Goal: Information Seeking & Learning: Check status

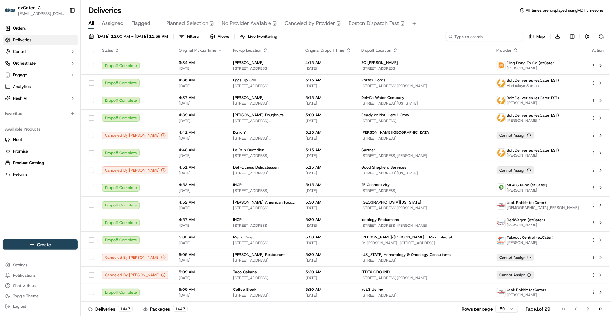
click at [483, 36] on input at bounding box center [485, 36] width 78 height 9
paste input "REL-C4UKU5"
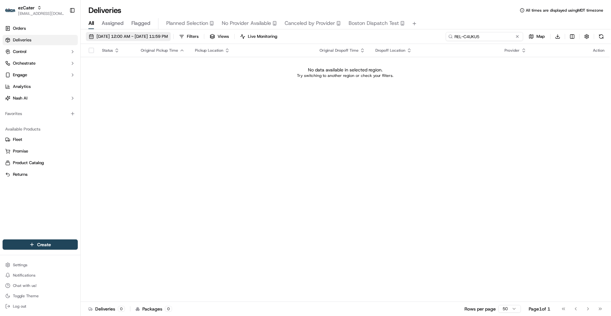
type input "REL-C4UKU5"
click at [150, 36] on span "[DATE] 12:00 AM - [DATE] 11:59 PM" at bounding box center [132, 37] width 71 height 6
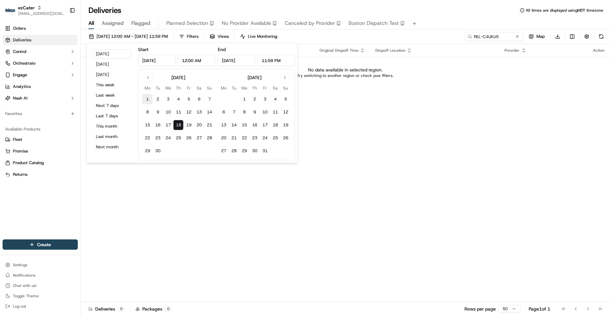
click at [143, 97] on button "1" at bounding box center [147, 99] width 10 height 10
type input "[DATE]"
click at [179, 123] on button "18" at bounding box center [178, 125] width 10 height 10
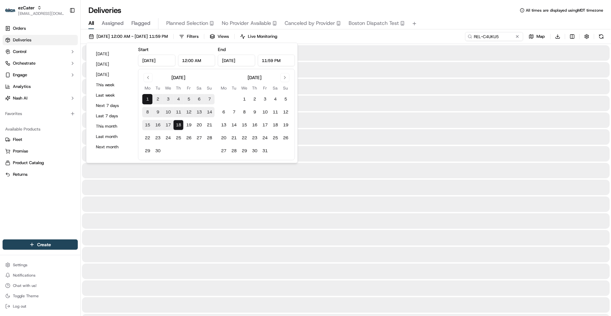
type input "[DATE]"
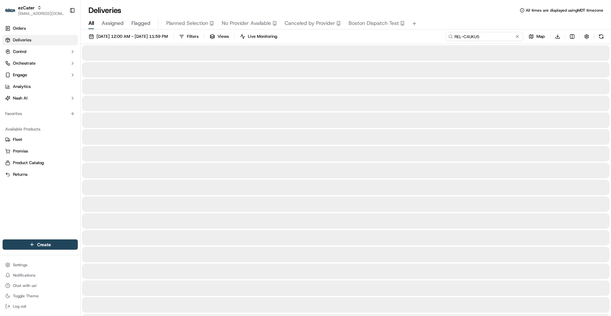
click at [485, 36] on input "REL-C4UKU5" at bounding box center [485, 36] width 78 height 9
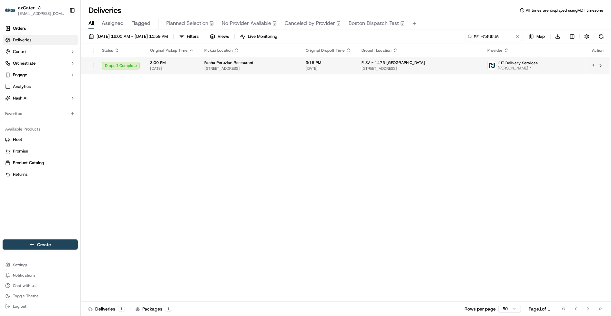
click at [416, 65] on div "FLSV - 1475 [GEOGRAPHIC_DATA]" at bounding box center [420, 62] width 116 height 5
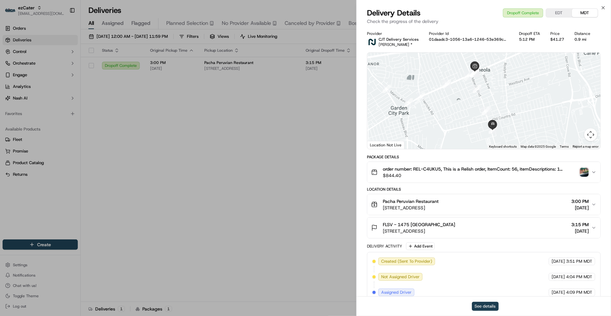
click at [476, 307] on button "See details" at bounding box center [485, 306] width 27 height 9
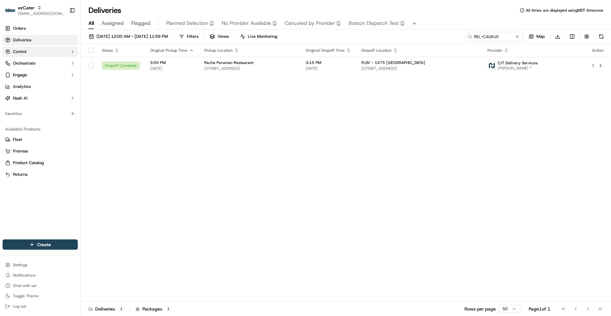
click at [25, 53] on span "Control" at bounding box center [20, 52] width 14 height 6
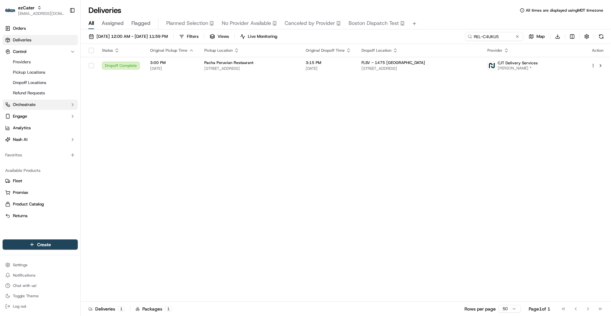
click at [39, 106] on button "Orchestrate" at bounding box center [40, 104] width 75 height 10
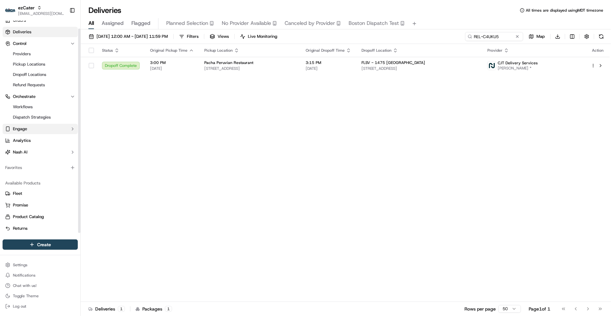
scroll to position [8, 0]
click at [45, 51] on link "Providers" at bounding box center [40, 54] width 60 height 9
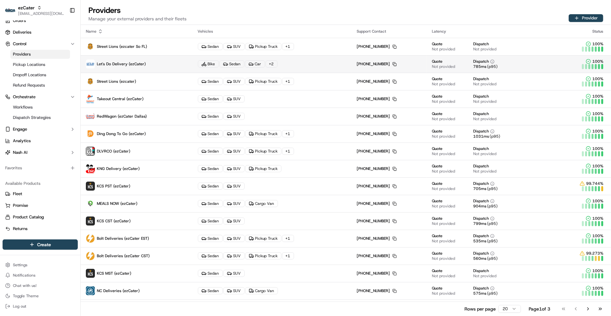
scroll to position [85, 0]
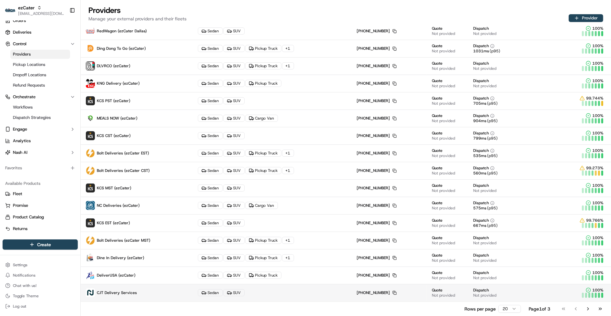
click at [117, 295] on span "CJT Delivery Services" at bounding box center [117, 292] width 40 height 5
click at [148, 294] on p "CJT Delivery Services" at bounding box center [137, 292] width 102 height 9
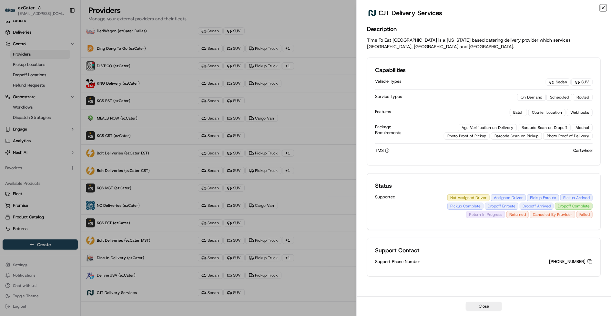
click at [603, 9] on icon "button" at bounding box center [603, 7] width 5 height 5
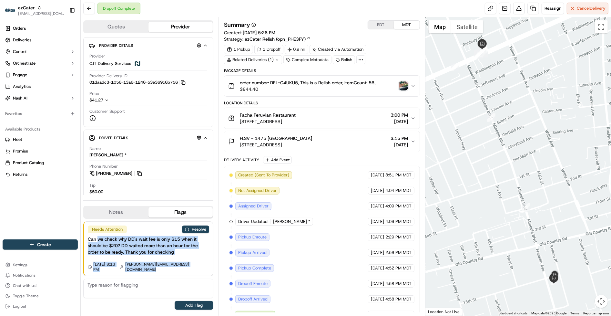
drag, startPoint x: 98, startPoint y: 247, endPoint x: 103, endPoint y: 284, distance: 37.5
click at [103, 284] on div "Needs Attention Resolve Can we check why DD's wait fee is only $15 when it shou…" at bounding box center [148, 266] width 130 height 94
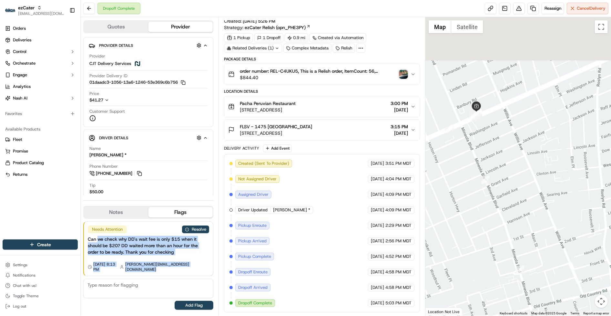
drag, startPoint x: 506, startPoint y: 86, endPoint x: 500, endPoint y: 152, distance: 66.2
click at [500, 152] on div at bounding box center [519, 166] width 186 height 298
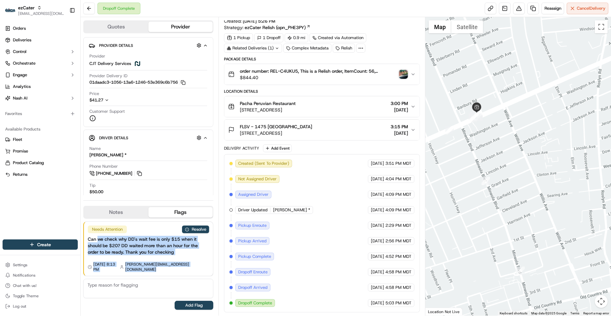
click at [484, 146] on div at bounding box center [519, 166] width 186 height 298
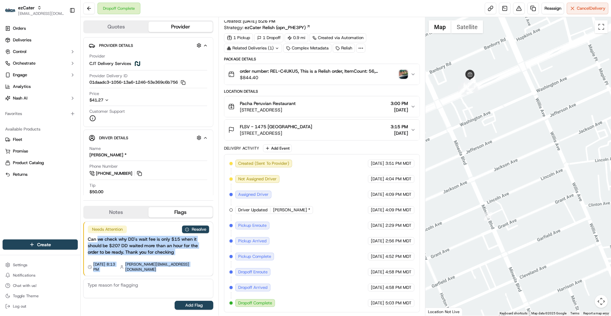
click at [474, 118] on div at bounding box center [519, 166] width 186 height 298
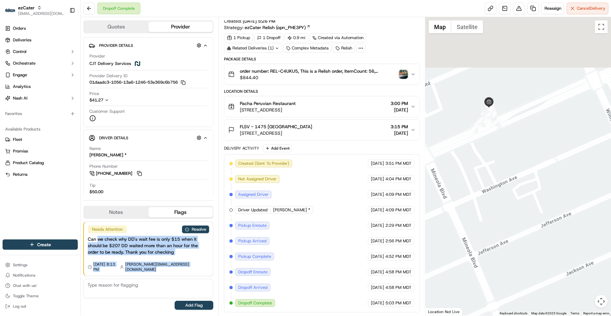
drag, startPoint x: 473, startPoint y: 93, endPoint x: 505, endPoint y: 175, distance: 87.8
click at [505, 175] on div at bounding box center [519, 166] width 186 height 298
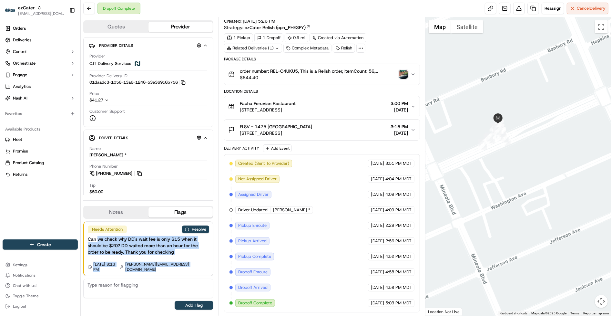
click at [502, 169] on div at bounding box center [519, 166] width 186 height 298
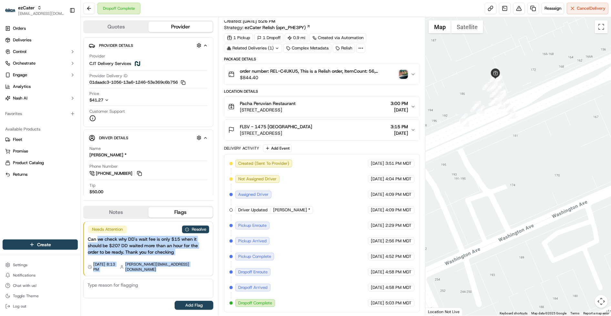
click at [499, 146] on div at bounding box center [519, 166] width 186 height 298
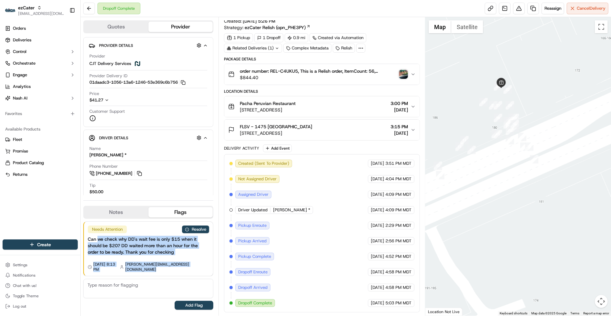
drag, startPoint x: 501, startPoint y: 113, endPoint x: 510, endPoint y: 191, distance: 78.4
click at [510, 191] on div at bounding box center [519, 166] width 186 height 298
click at [494, 91] on div at bounding box center [519, 166] width 186 height 298
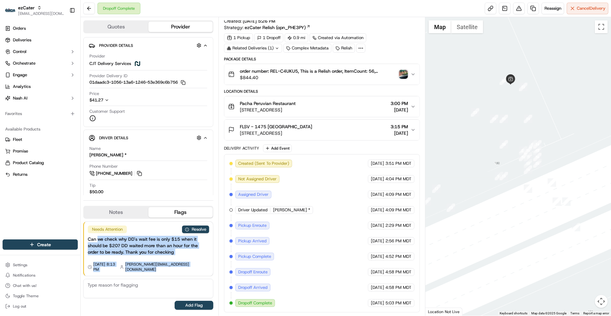
click at [495, 91] on div at bounding box center [519, 166] width 186 height 298
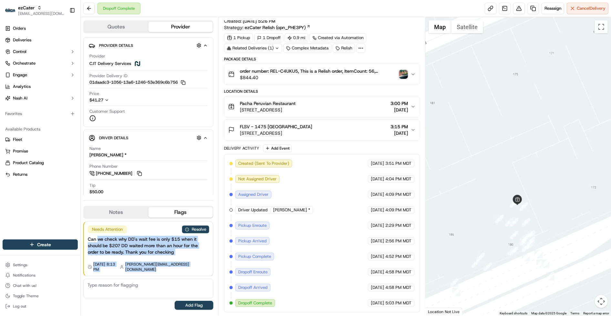
scroll to position [0, 0]
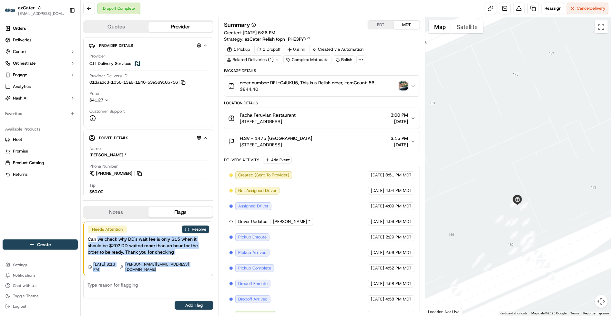
click at [376, 26] on button "EDT" at bounding box center [381, 25] width 26 height 8
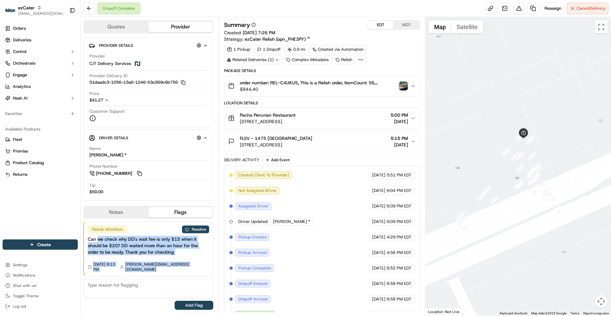
drag, startPoint x: 510, startPoint y: 286, endPoint x: 512, endPoint y: 217, distance: 68.2
click at [512, 217] on div at bounding box center [519, 166] width 186 height 298
click at [513, 203] on div at bounding box center [519, 166] width 186 height 298
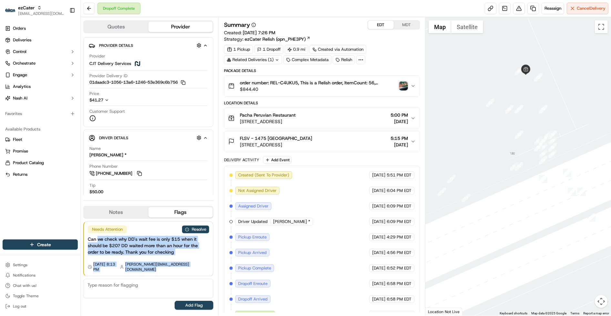
click at [523, 195] on div at bounding box center [519, 166] width 186 height 298
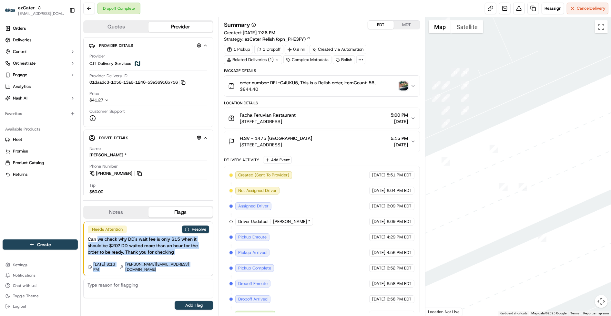
drag, startPoint x: 537, startPoint y: 202, endPoint x: 418, endPoint y: 200, distance: 119.2
click at [418, 200] on div "Quotes Provider Provider Details Hidden ( 4 ) Provider CJT Delivery Services Pr…" at bounding box center [346, 166] width 531 height 298
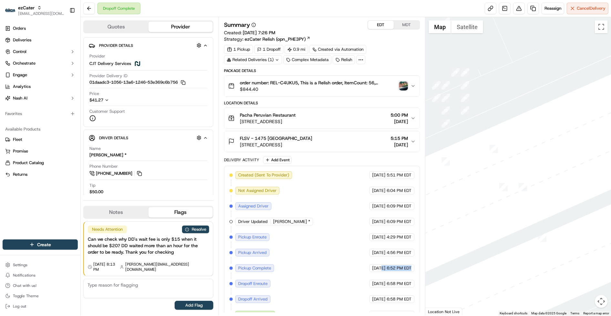
drag, startPoint x: 368, startPoint y: 271, endPoint x: 412, endPoint y: 274, distance: 43.7
click at [412, 272] on div "09/15/2025 6:52 PM EDT" at bounding box center [392, 268] width 45 height 8
click at [108, 102] on icon "button" at bounding box center [107, 100] width 5 height 5
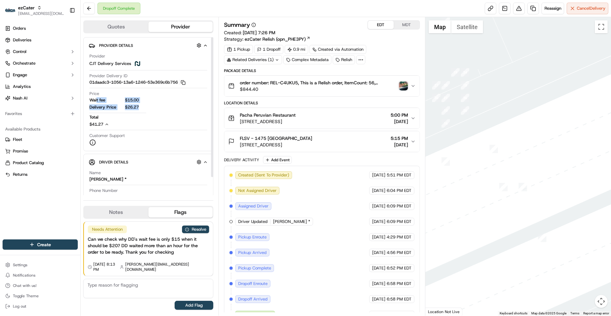
drag, startPoint x: 97, startPoint y: 99, endPoint x: 146, endPoint y: 111, distance: 50.6
click at [146, 111] on div "Wait fee $15.00 Delivery Price $26.27" at bounding box center [117, 105] width 57 height 17
click at [190, 157] on button "Driver Details Hidden ( 10 )" at bounding box center [148, 162] width 119 height 11
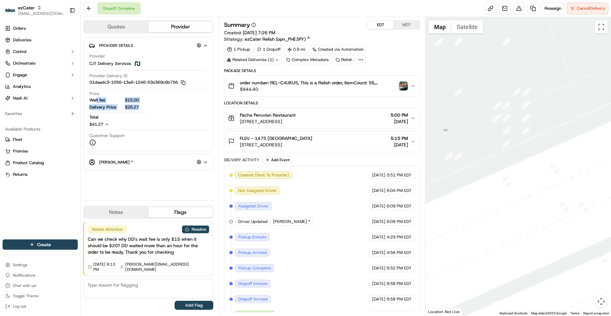
drag, startPoint x: 466, startPoint y: 201, endPoint x: 530, endPoint y: 222, distance: 67.0
click at [530, 222] on div at bounding box center [519, 166] width 186 height 298
